Goal: Task Accomplishment & Management: Manage account settings

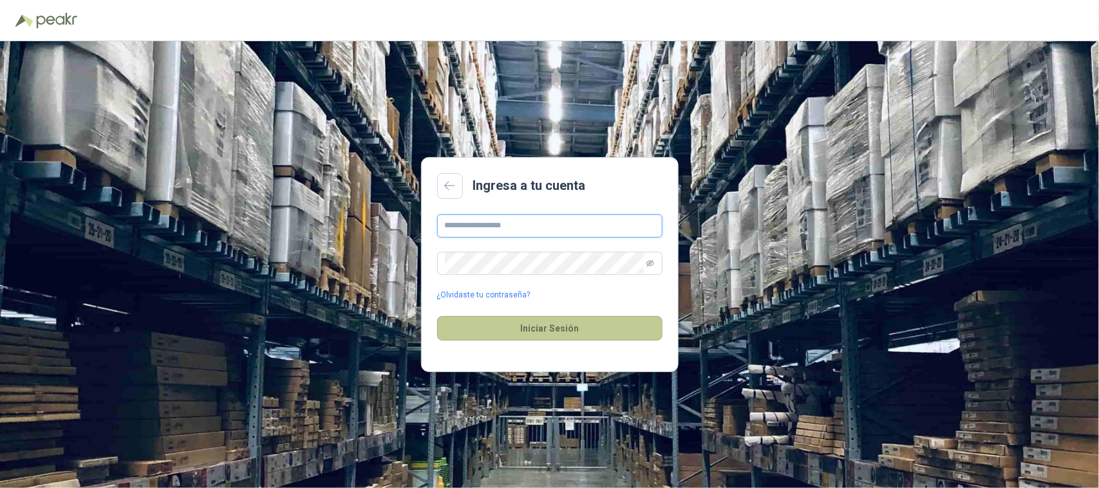
type input "**********"
click at [534, 324] on button "Iniciar Sesión" at bounding box center [549, 328] width 225 height 24
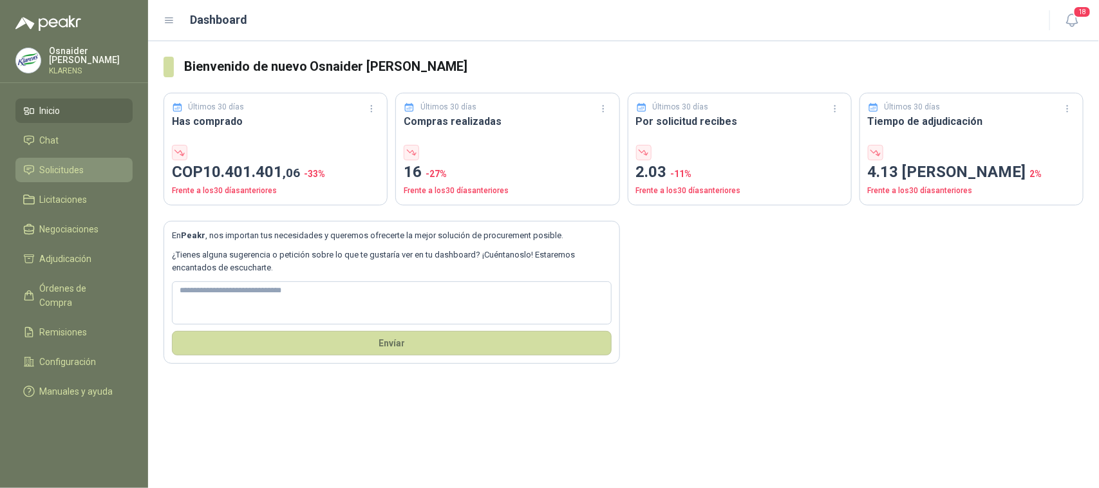
click at [86, 171] on li "Solicitudes" at bounding box center [74, 170] width 102 height 14
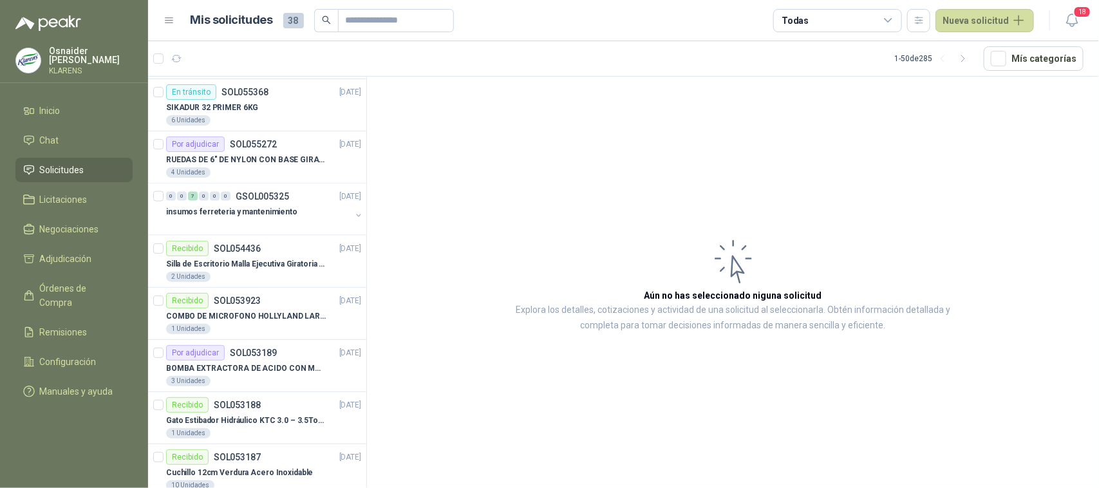
scroll to position [885, 0]
